Goal: Browse casually

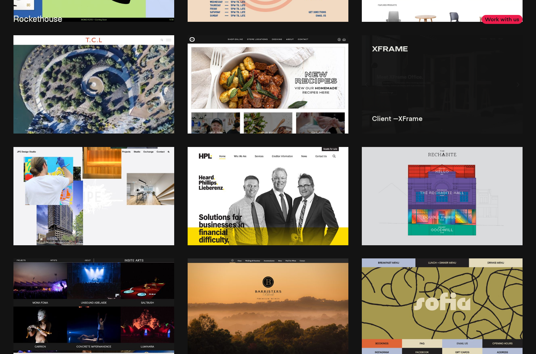
scroll to position [979, 0]
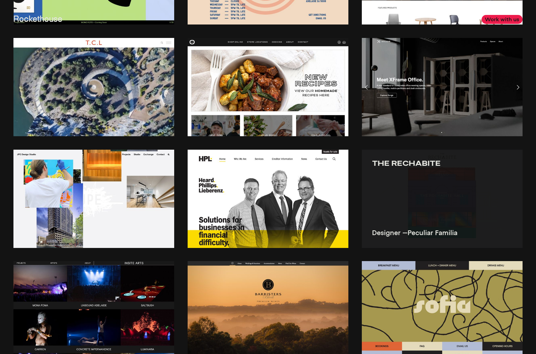
click at [446, 192] on img at bounding box center [442, 199] width 161 height 98
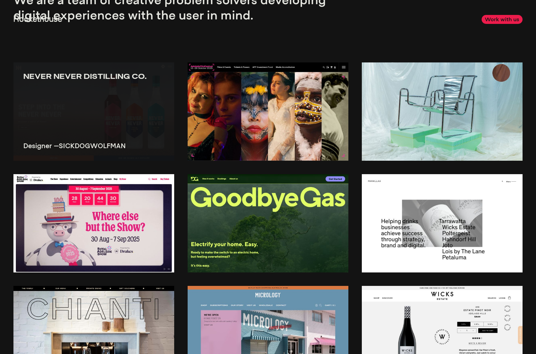
scroll to position [47, 0]
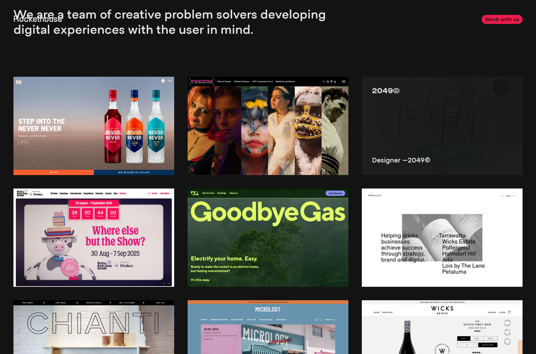
click at [452, 119] on img at bounding box center [442, 126] width 161 height 98
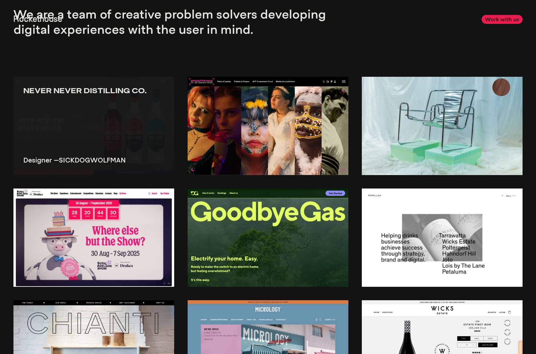
click at [125, 139] on img at bounding box center [93, 126] width 161 height 98
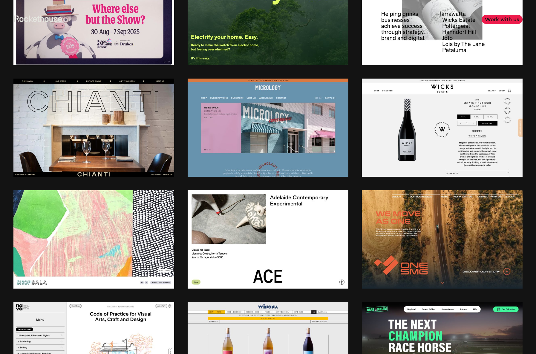
scroll to position [0, 0]
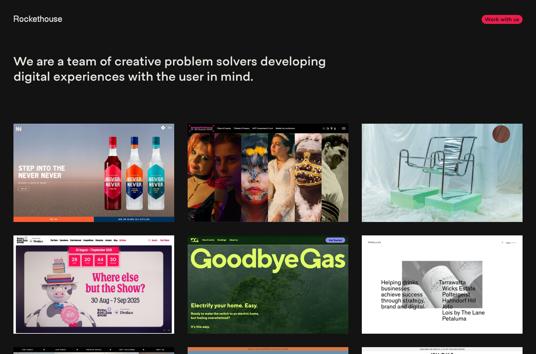
click at [41, 19] on link "Rockethouse" at bounding box center [37, 19] width 49 height 8
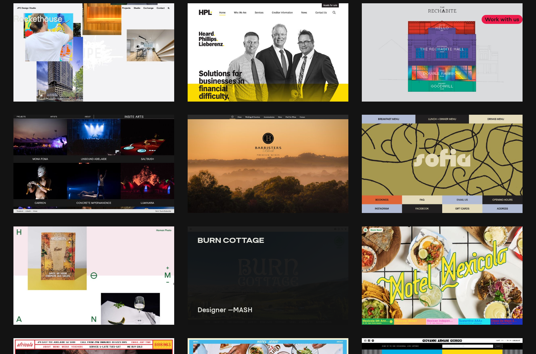
scroll to position [1106, 0]
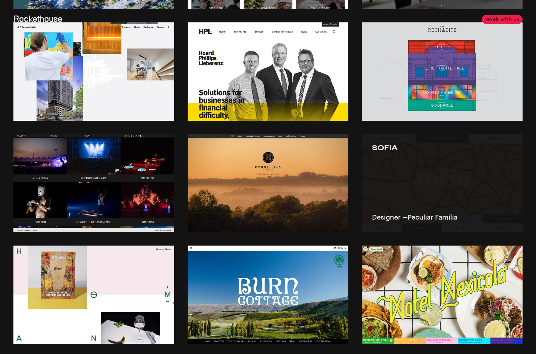
click at [448, 182] on img at bounding box center [442, 183] width 161 height 98
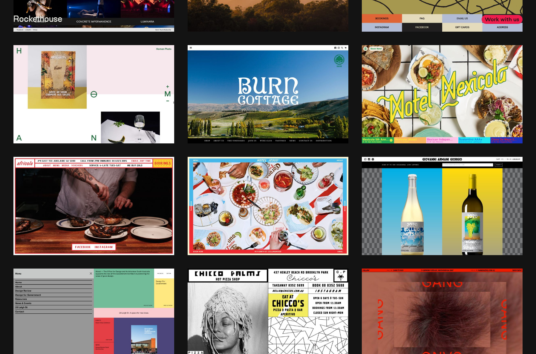
scroll to position [1337, 0]
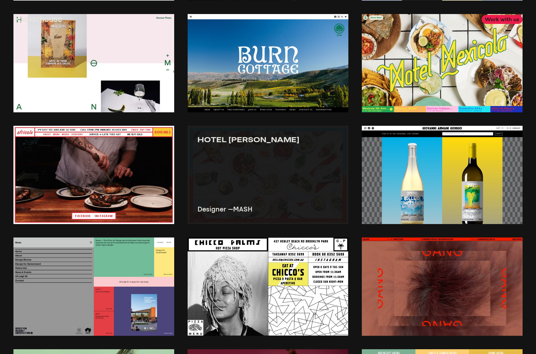
click at [274, 176] on img at bounding box center [267, 175] width 161 height 98
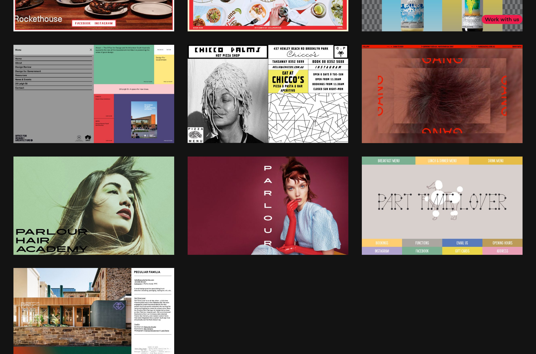
scroll to position [1547, 0]
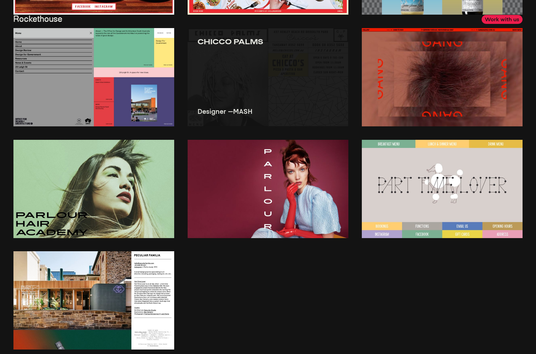
click at [300, 89] on img at bounding box center [267, 77] width 161 height 98
